Goal: Transaction & Acquisition: Subscribe to service/newsletter

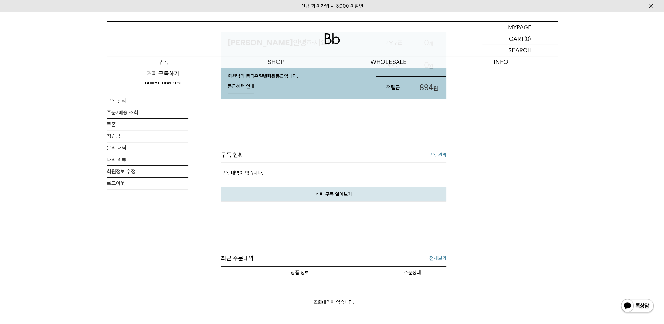
click at [174, 60] on p "구독" at bounding box center [163, 61] width 113 height 11
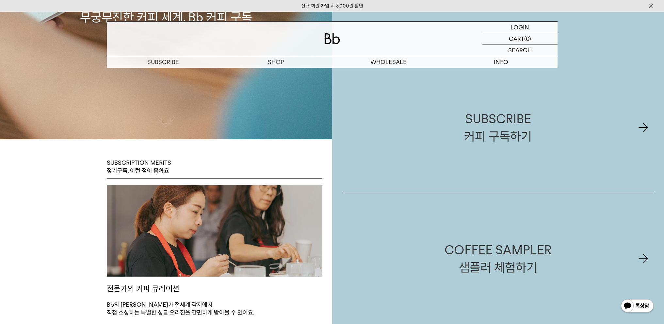
scroll to position [65, 0]
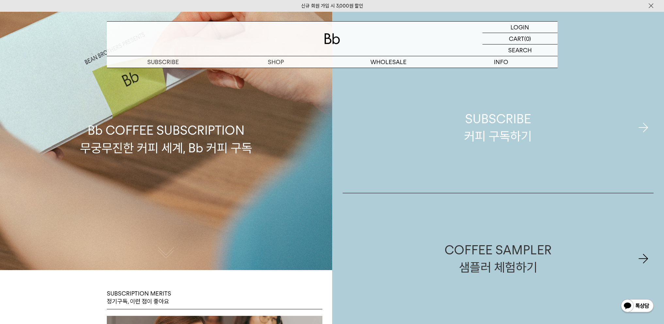
click at [578, 139] on link "SUBSCRIBE 커피 구독하기" at bounding box center [498, 127] width 311 height 131
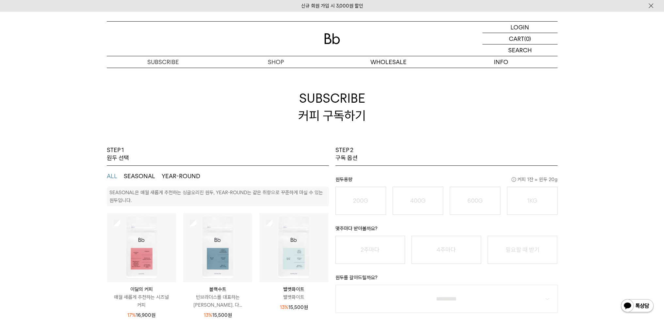
click at [521, 155] on div "STEP 2 구독 옵션" at bounding box center [447, 156] width 222 height 20
